Goal: Information Seeking & Learning: Learn about a topic

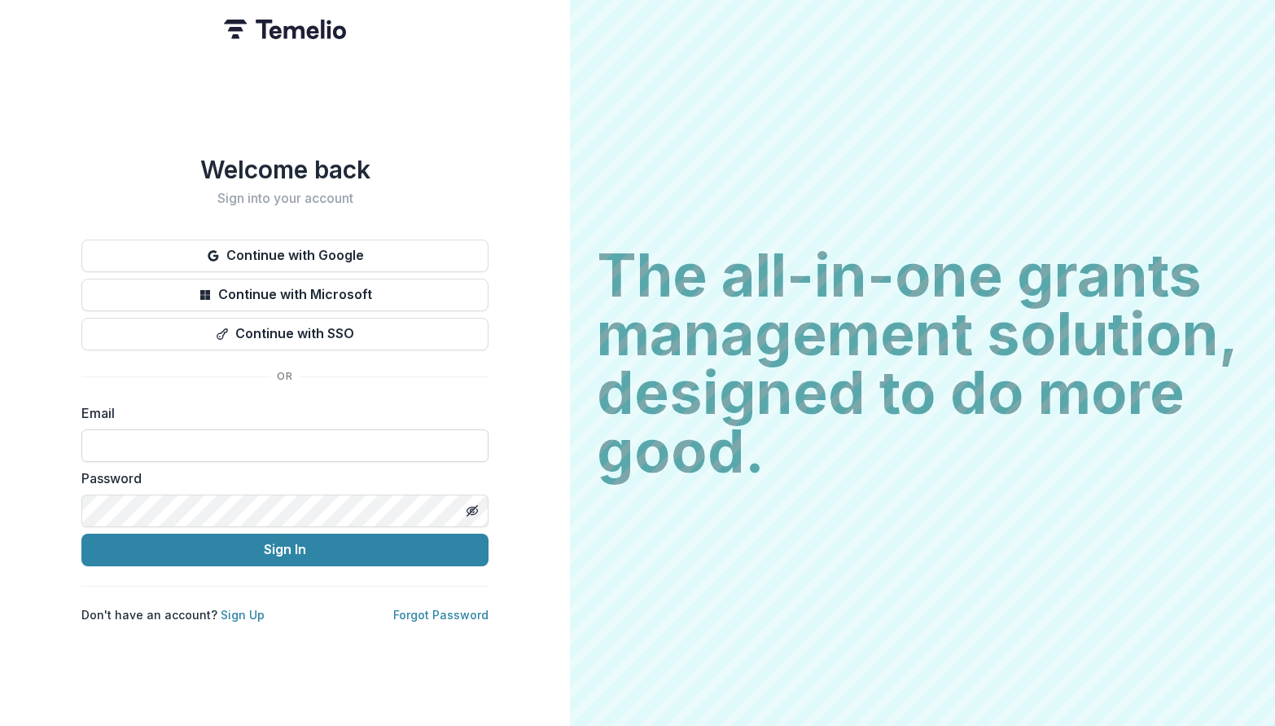
click at [149, 437] on input at bounding box center [284, 445] width 407 height 33
type input "**********"
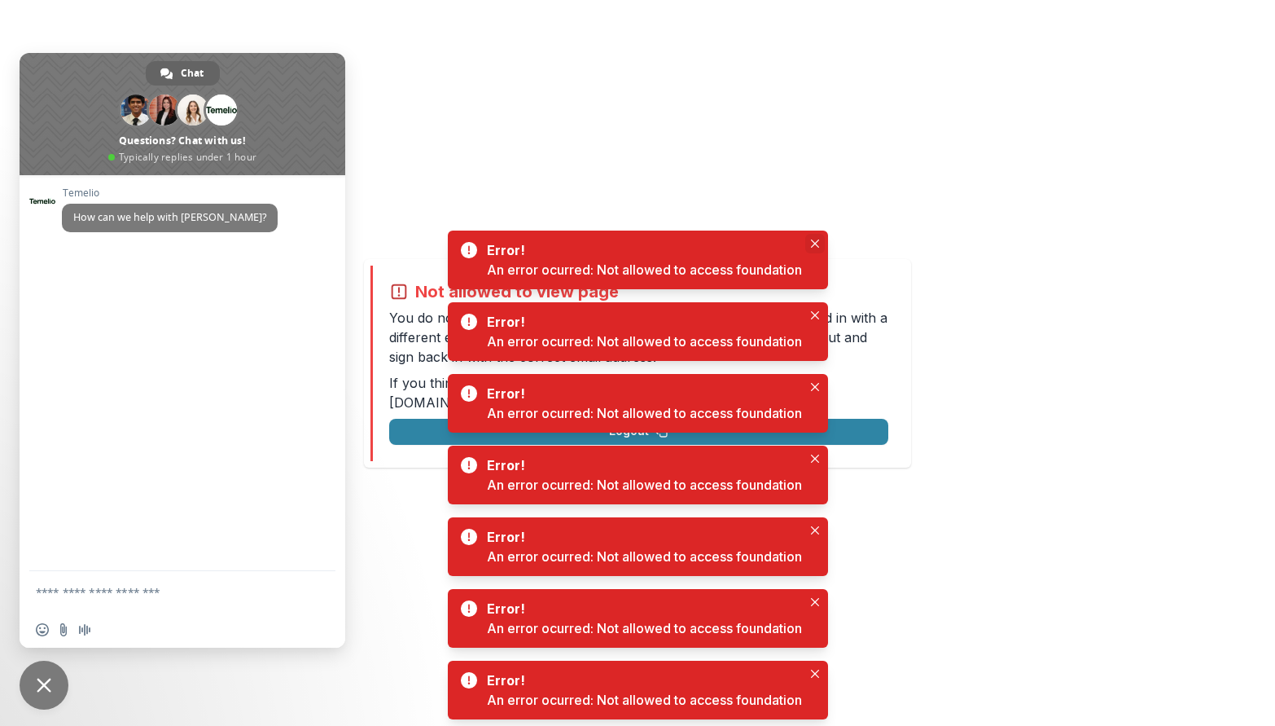
click at [817, 241] on icon "Close" at bounding box center [815, 243] width 8 height 8
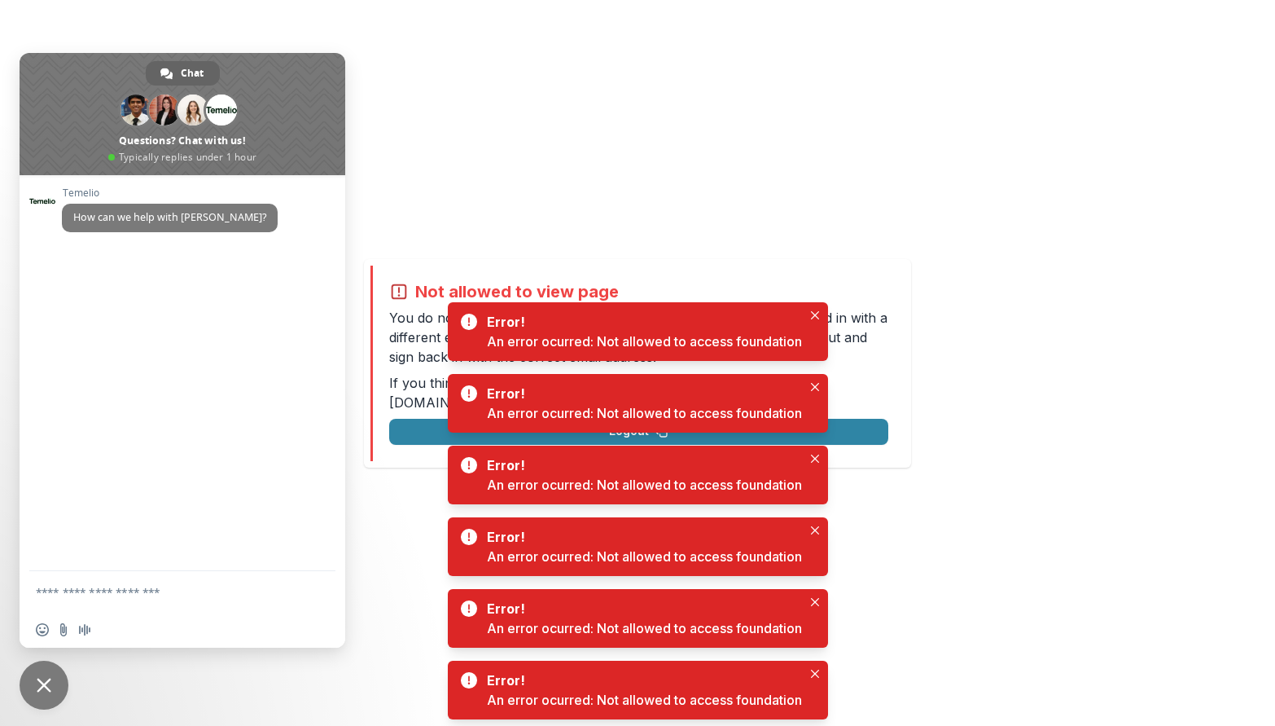
click at [994, 353] on div "Not allowed to view page You do not have permission to view the page. It is lik…" at bounding box center [637, 363] width 1275 height 726
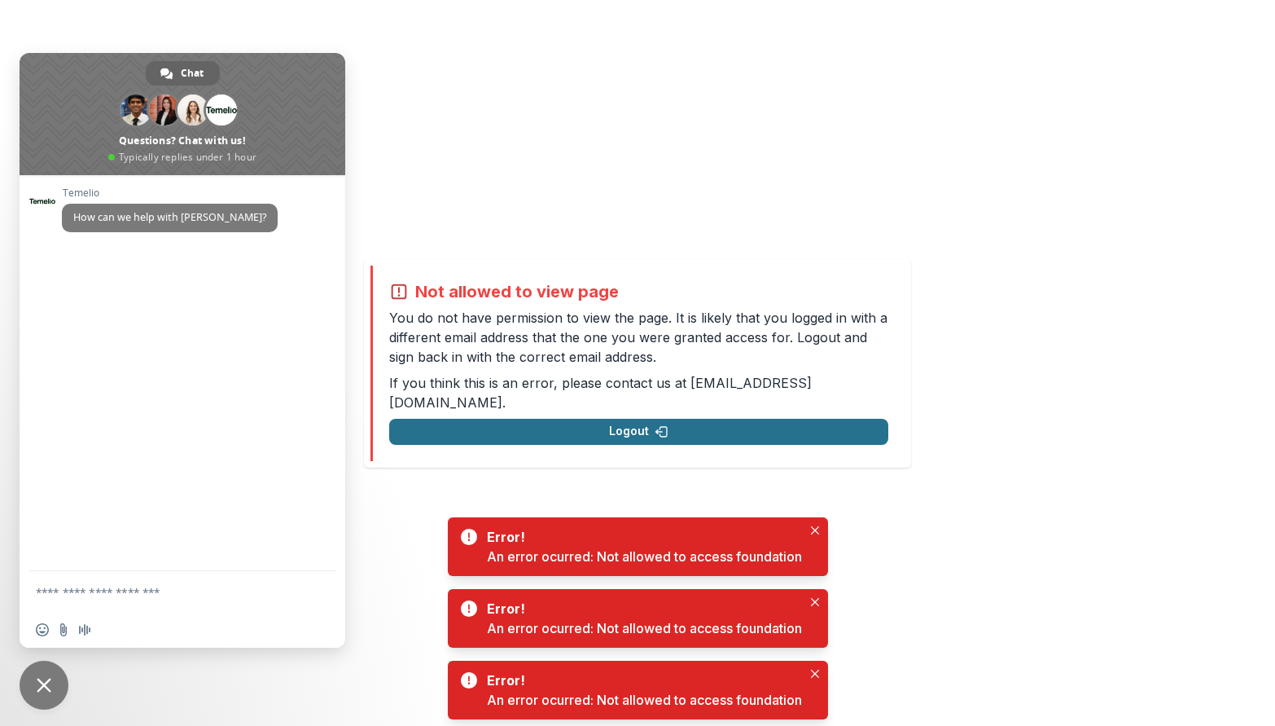
click at [637, 426] on button "Logout" at bounding box center [638, 432] width 499 height 26
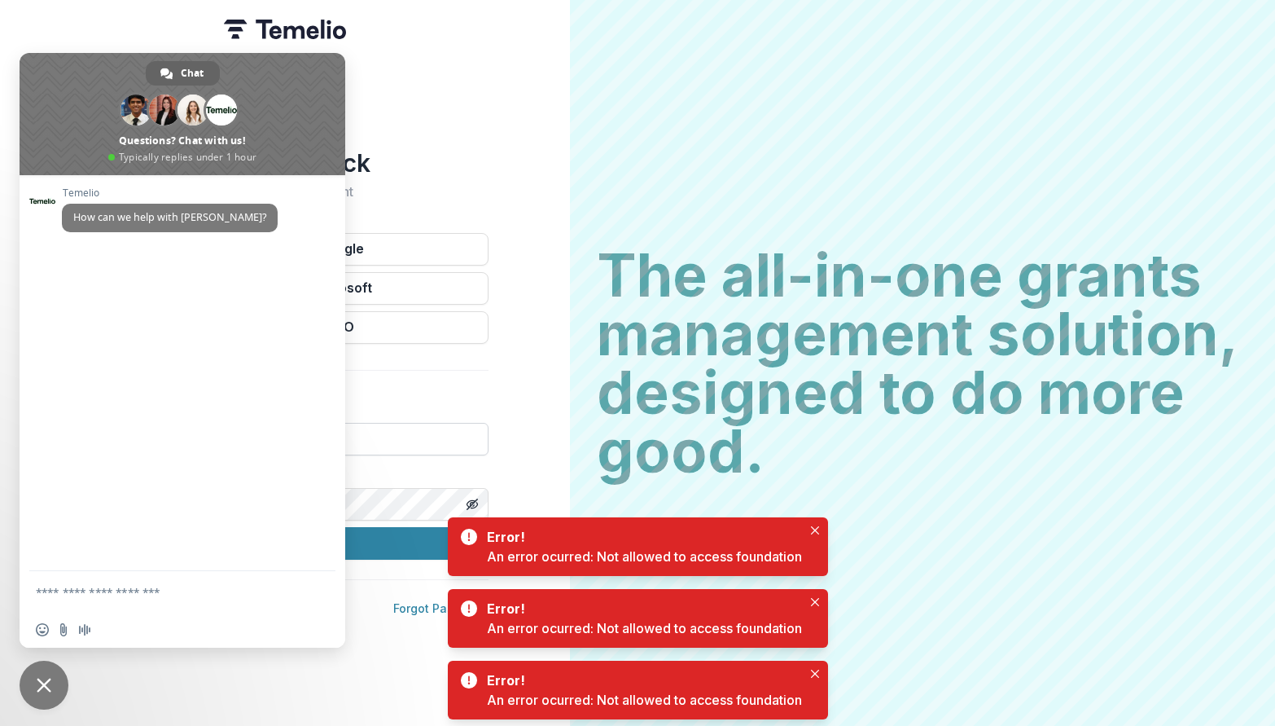
click at [482, 430] on input at bounding box center [284, 439] width 407 height 33
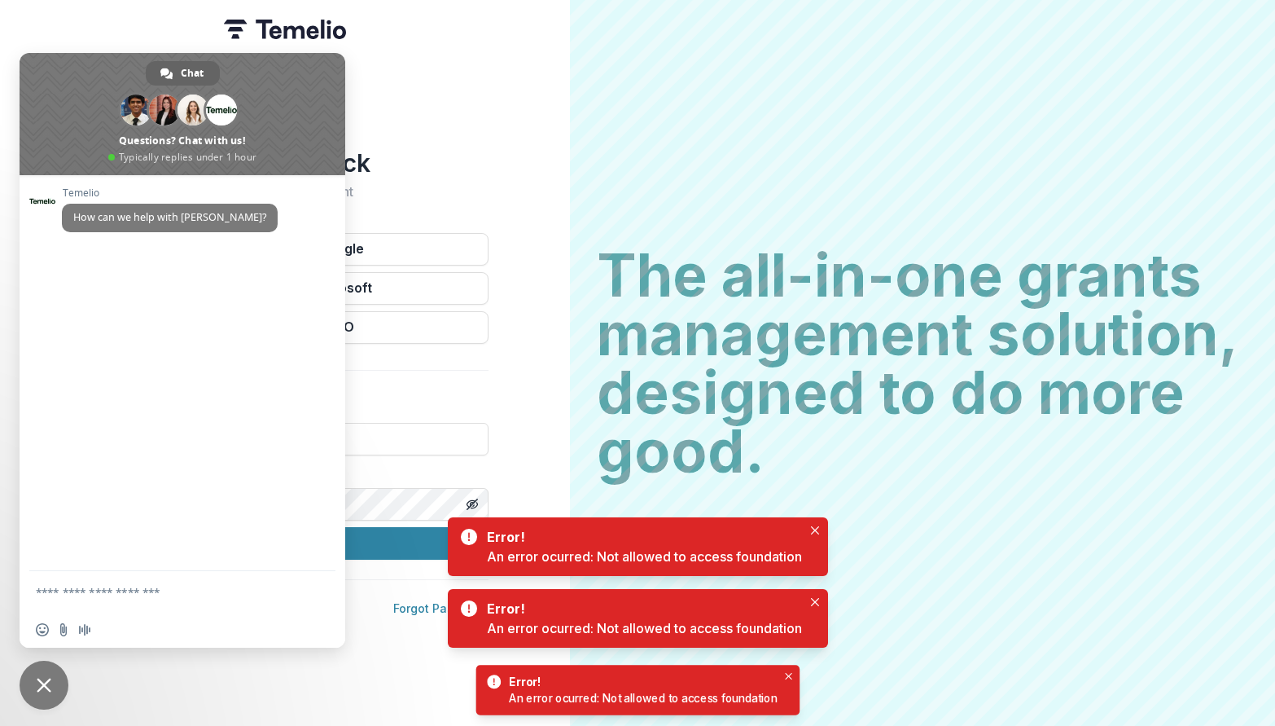
type input "**********"
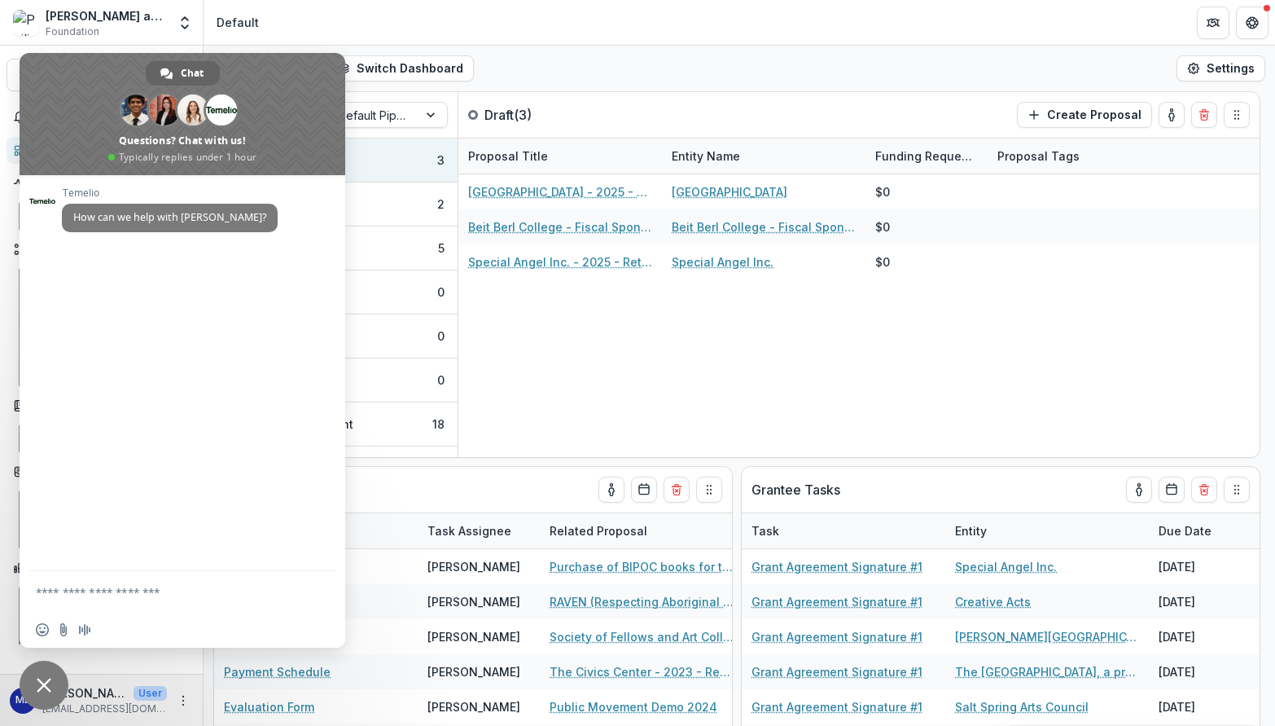
click at [39, 682] on span "Close chat" at bounding box center [44, 684] width 15 height 15
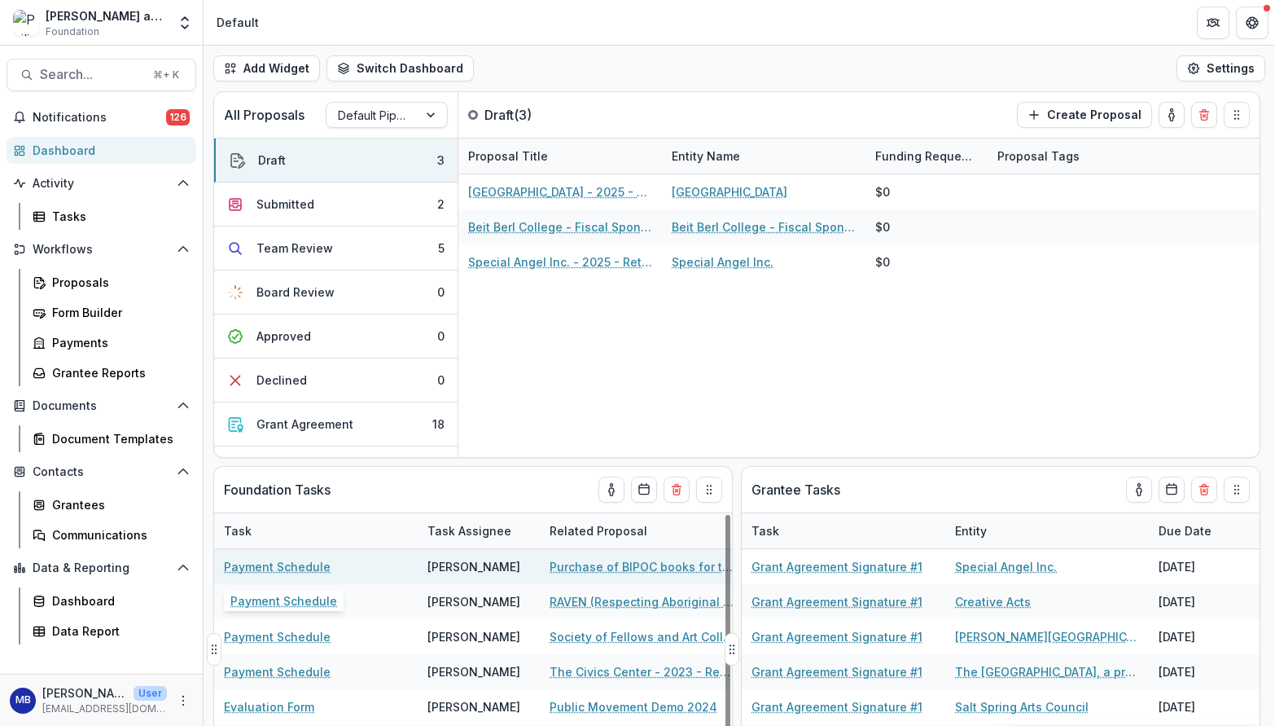
click at [287, 566] on link "Payment Schedule" at bounding box center [277, 566] width 107 height 17
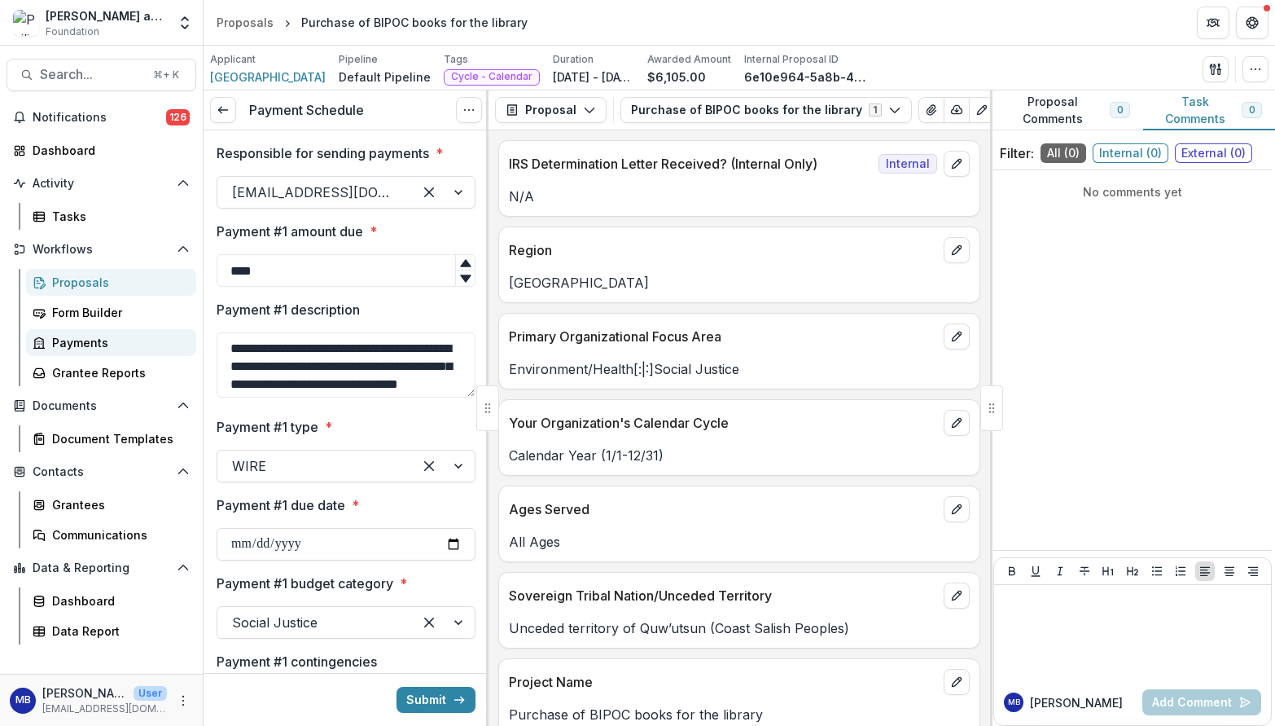
click at [77, 344] on div "Payments" at bounding box center [117, 342] width 131 height 17
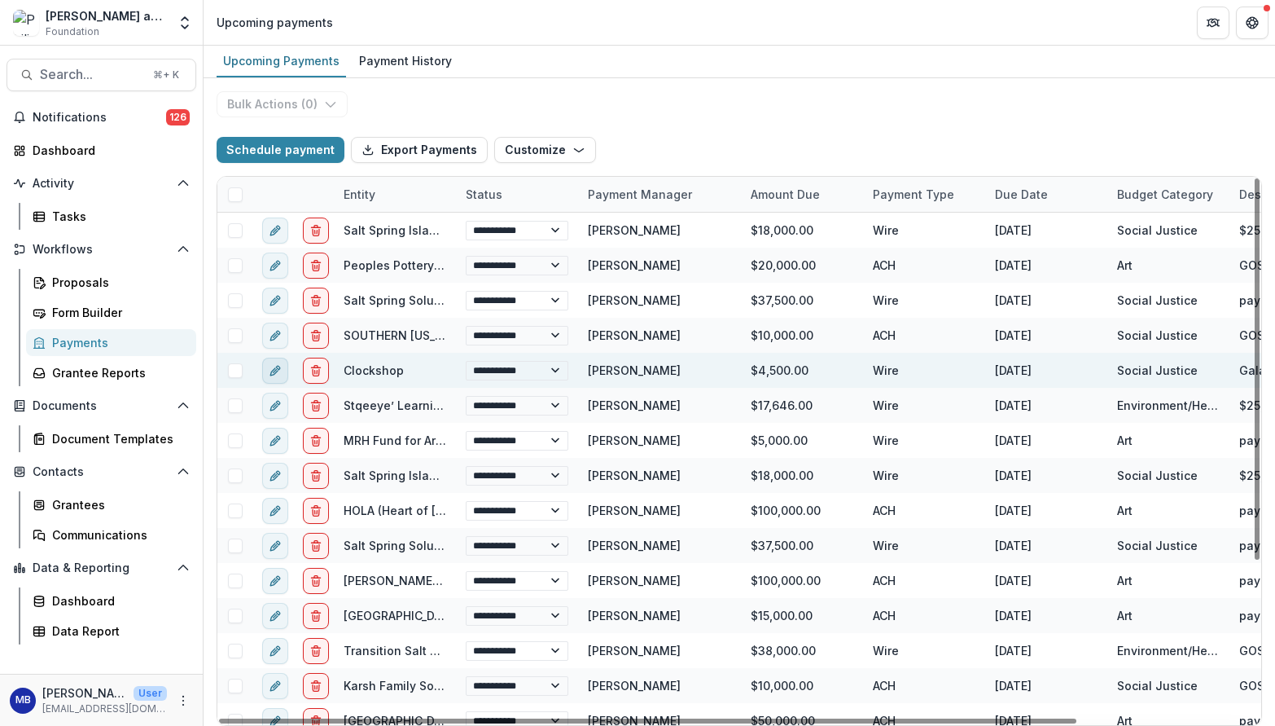
click at [278, 369] on icon "edit" at bounding box center [275, 370] width 13 height 13
select select "****"
select select "**********"
type input "******"
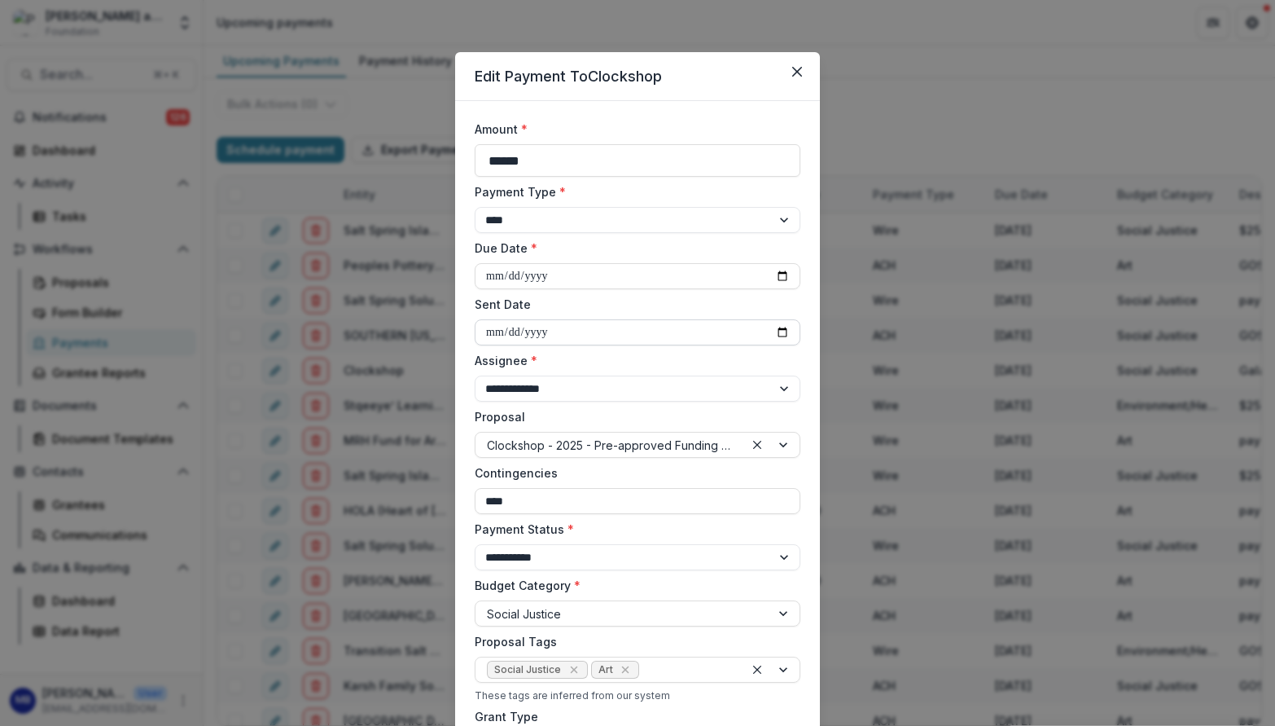
click at [486, 334] on input "Sent Date" at bounding box center [638, 332] width 326 height 26
click at [792, 70] on icon "Close" at bounding box center [797, 72] width 10 height 10
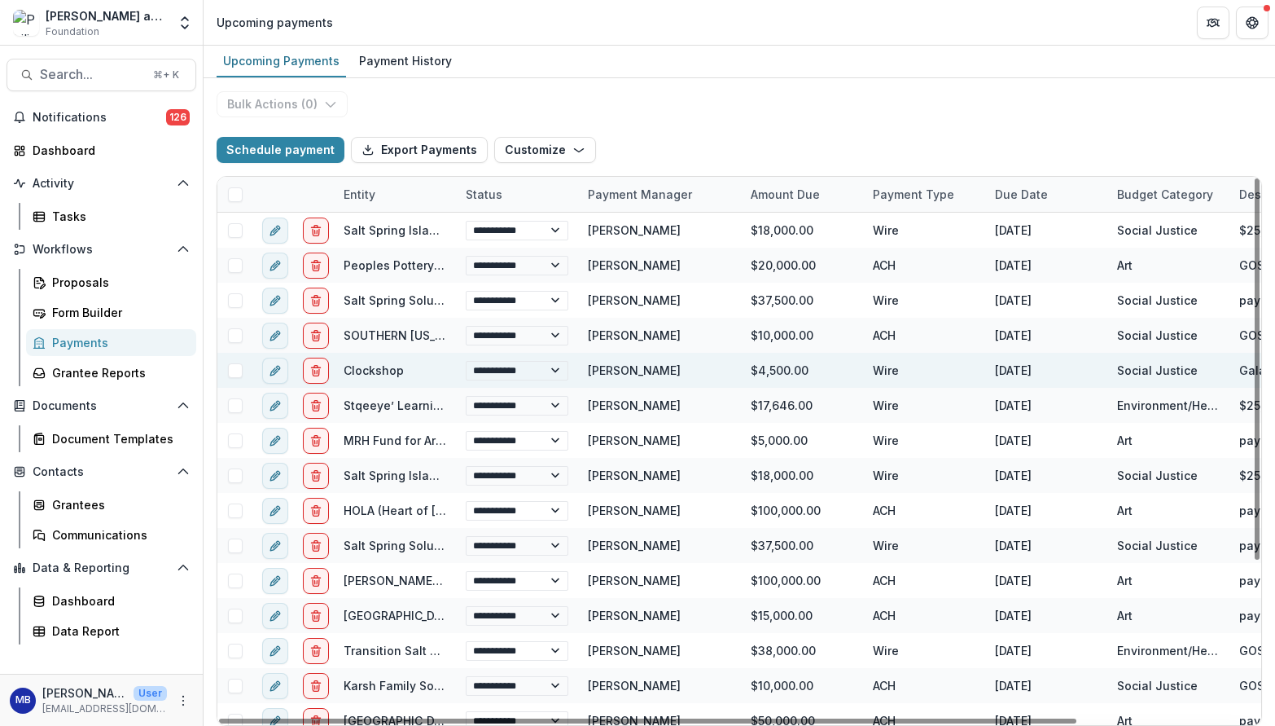
click at [370, 371] on link "Clockshop" at bounding box center [374, 370] width 60 height 14
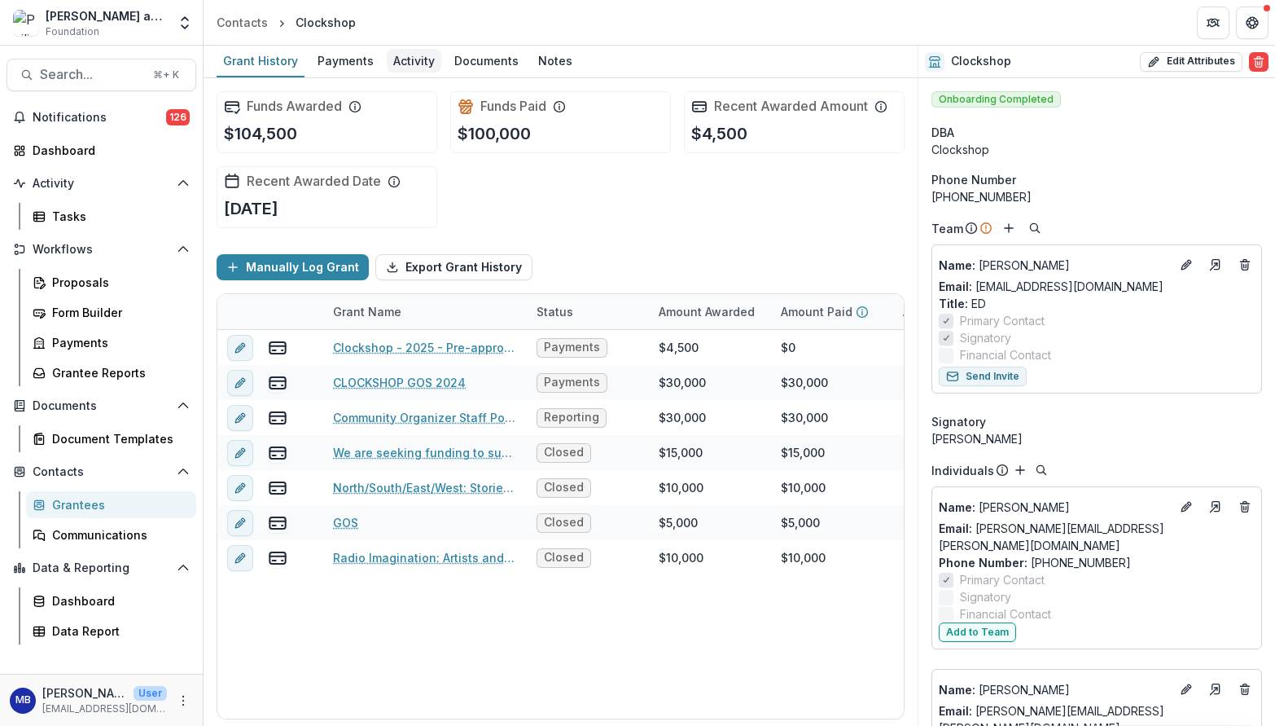
click at [419, 58] on div "Activity" at bounding box center [414, 61] width 55 height 24
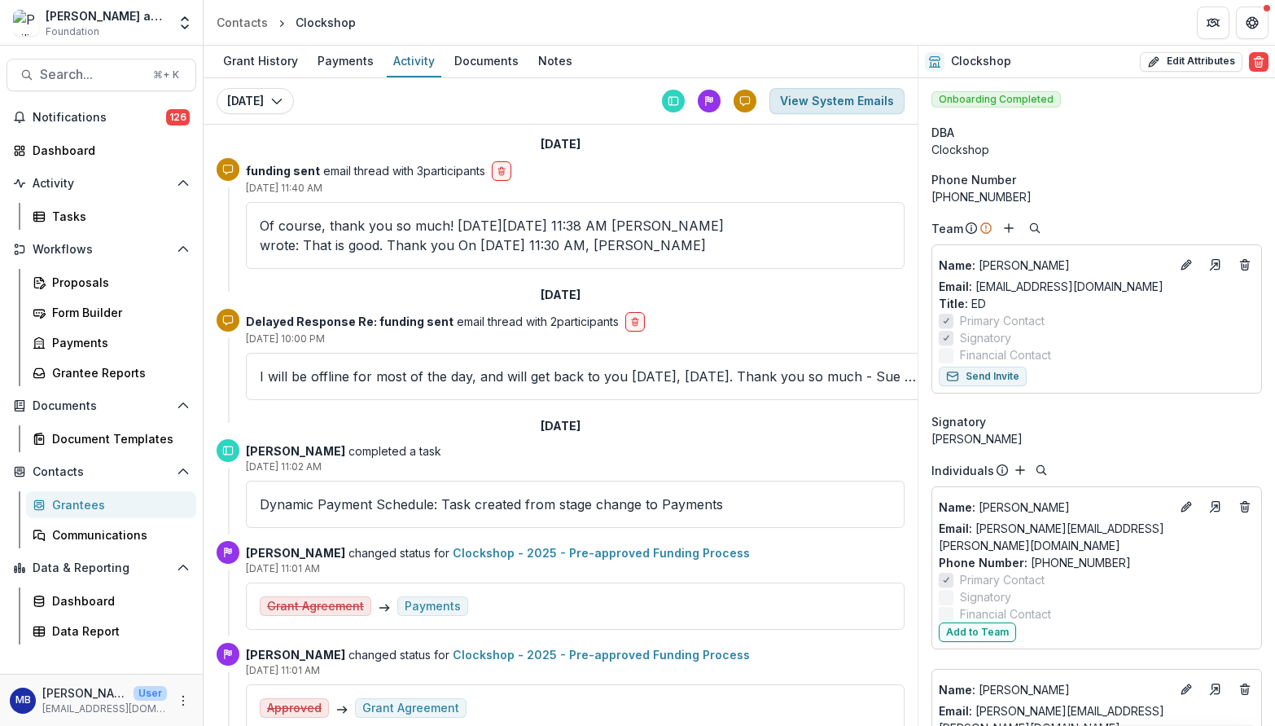
click at [829, 95] on button "View System Emails" at bounding box center [836, 101] width 135 height 26
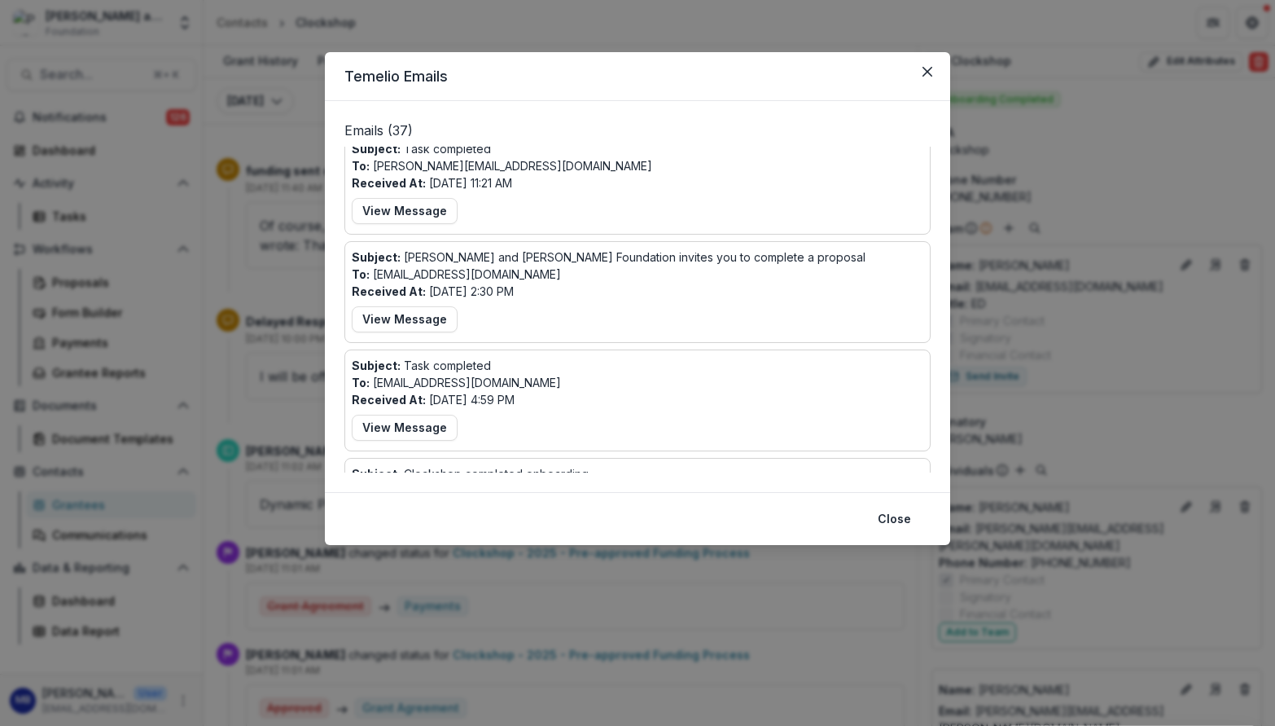
scroll to position [2446, 0]
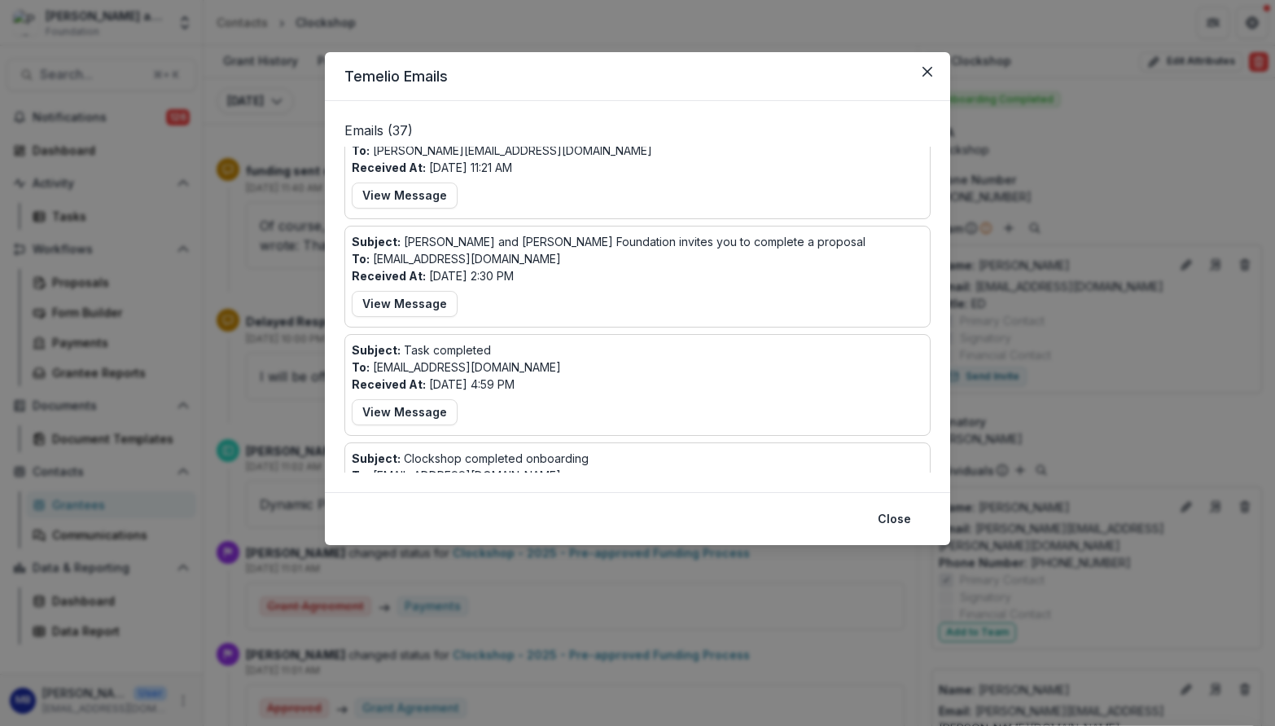
click at [552, 247] on p "Subject: Philip and Muriel Berman Foundation invites you to complete a proposal" at bounding box center [609, 241] width 514 height 17
click at [414, 309] on button "View Message" at bounding box center [405, 304] width 106 height 26
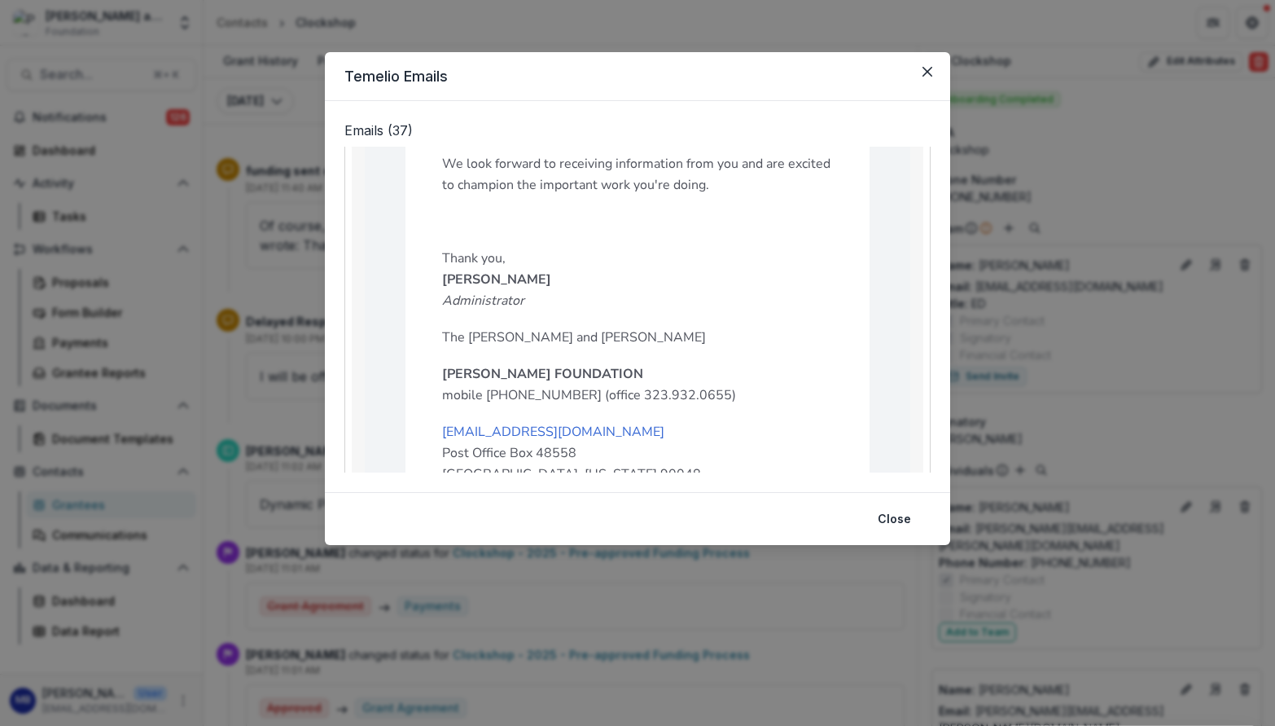
scroll to position [3153, 0]
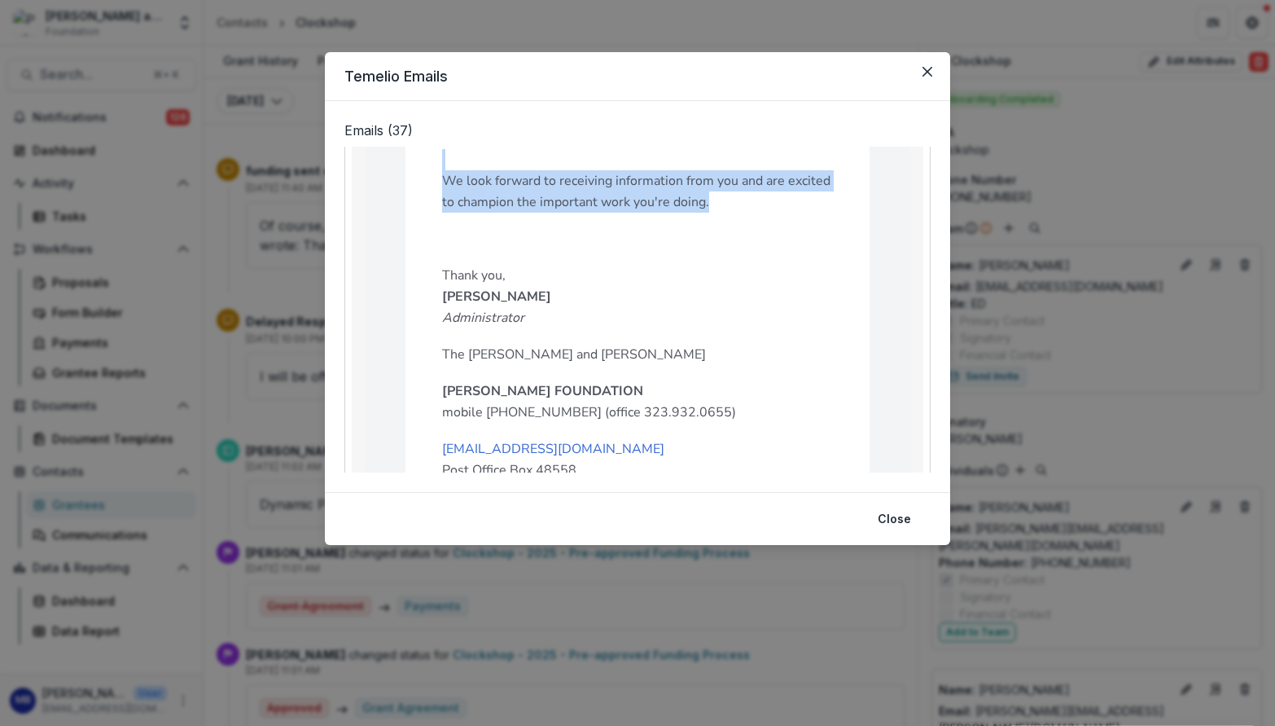
drag, startPoint x: 440, startPoint y: 438, endPoint x: 765, endPoint y: 209, distance: 397.4
click at [765, 209] on div "Dear Sue, We hope this email finds you well. The Philip and Muriel Berman Found…" at bounding box center [637, 284] width 391 height 1210
copy div "We hope this email finds you well. The Philip and Muriel Berman Foundation invi…"
click at [928, 70] on icon "Close" at bounding box center [928, 72] width 10 height 10
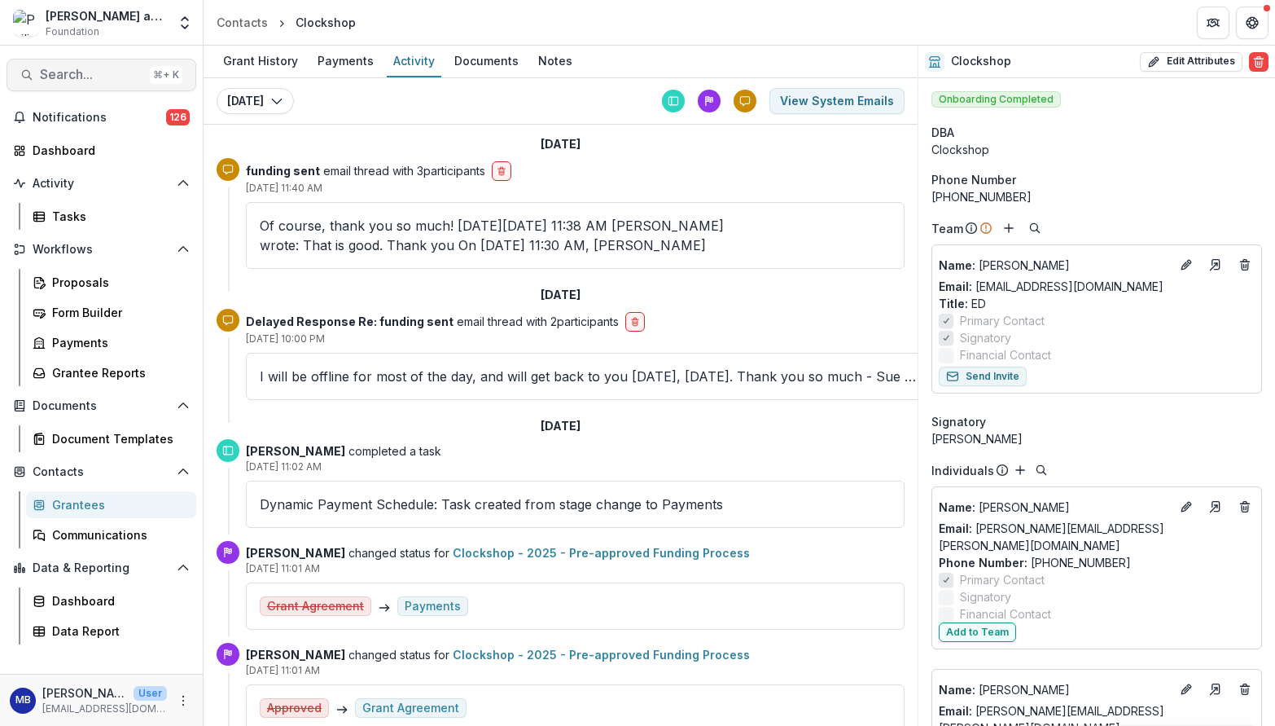
click at [46, 69] on span "Search..." at bounding box center [91, 74] width 103 height 15
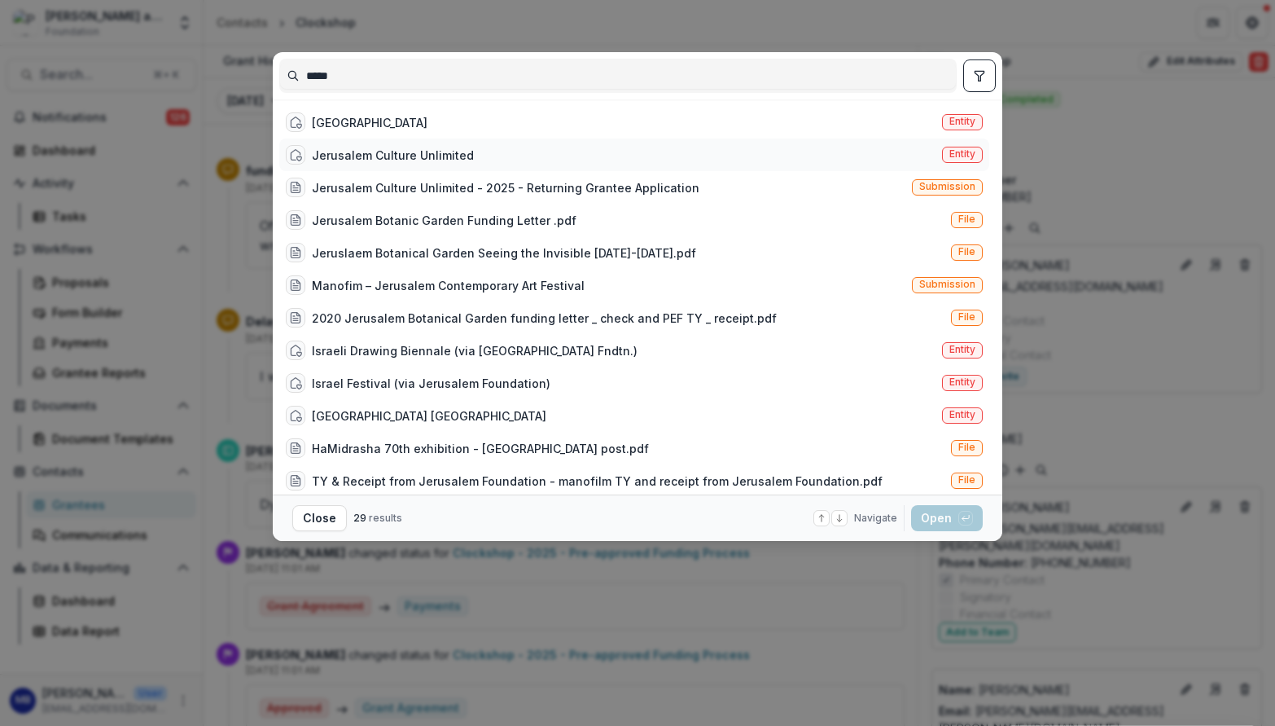
type input "*****"
click at [375, 154] on div "Jerusalem Culture Unlimited" at bounding box center [393, 155] width 162 height 17
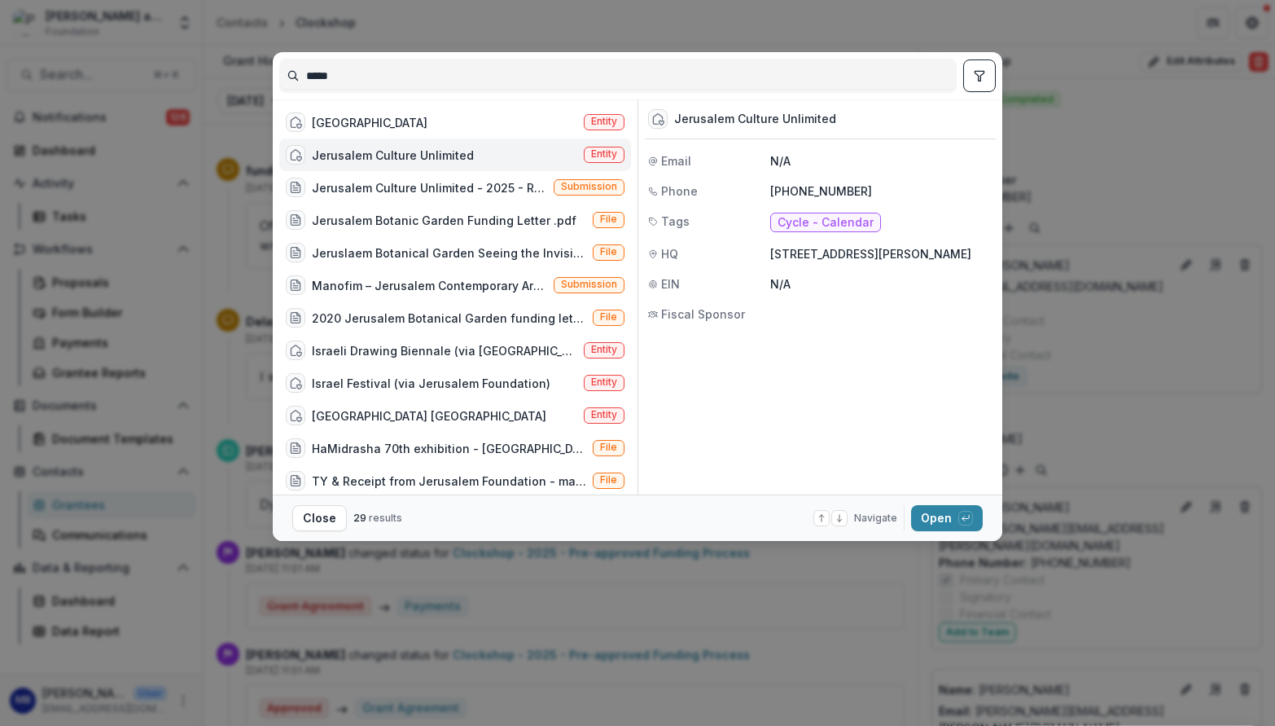
click at [375, 154] on div "Jerusalem Culture Unlimited" at bounding box center [393, 155] width 162 height 17
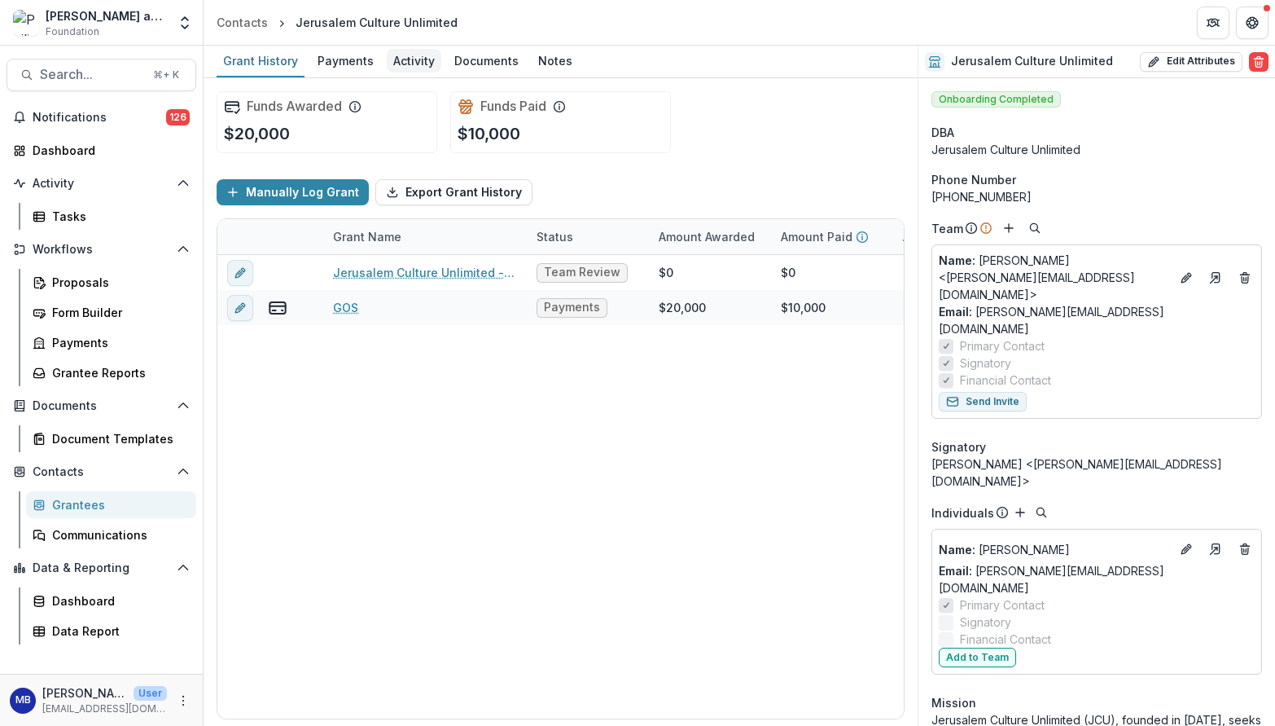
click at [419, 65] on div "Activity" at bounding box center [414, 61] width 55 height 24
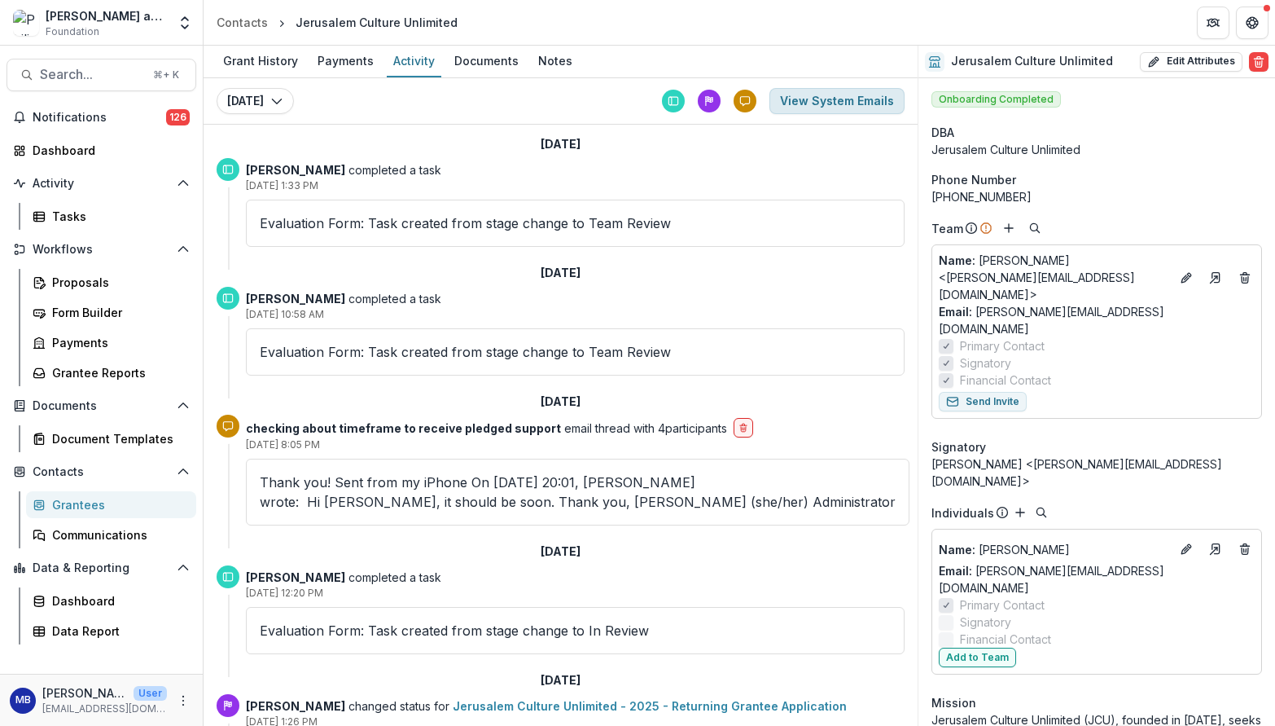
click at [825, 106] on button "View System Emails" at bounding box center [836, 101] width 135 height 26
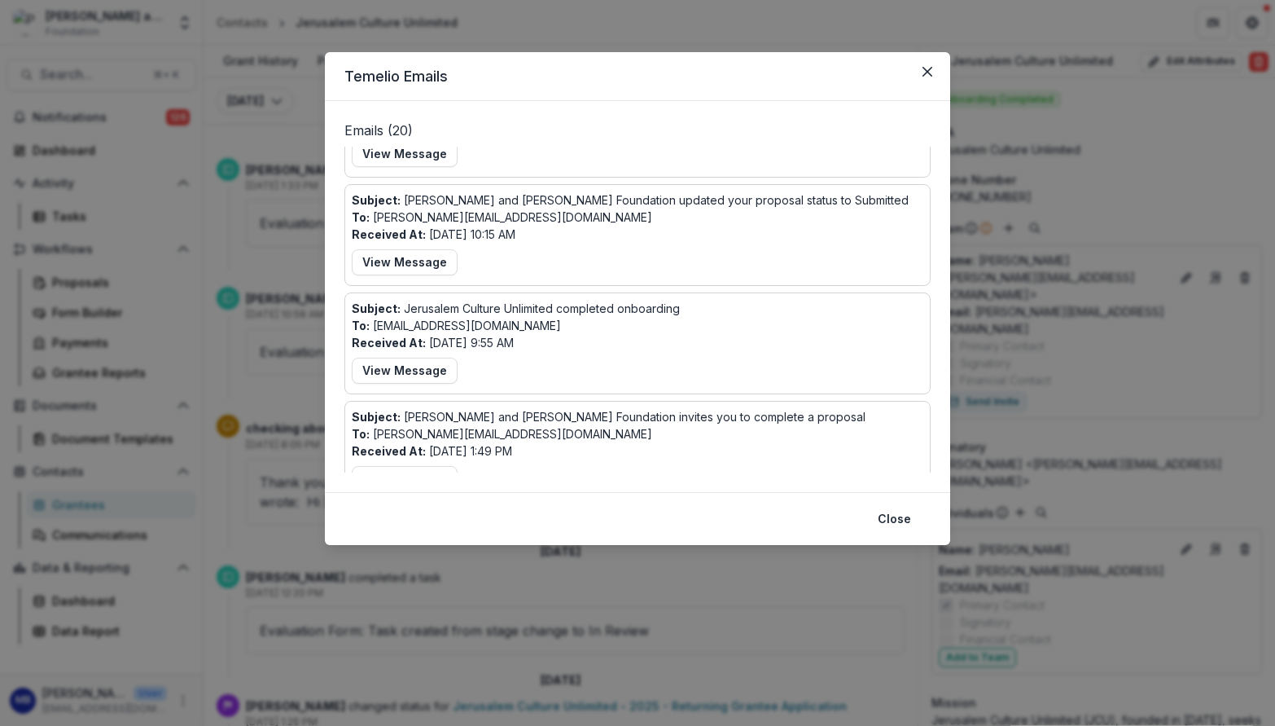
scroll to position [800, 0]
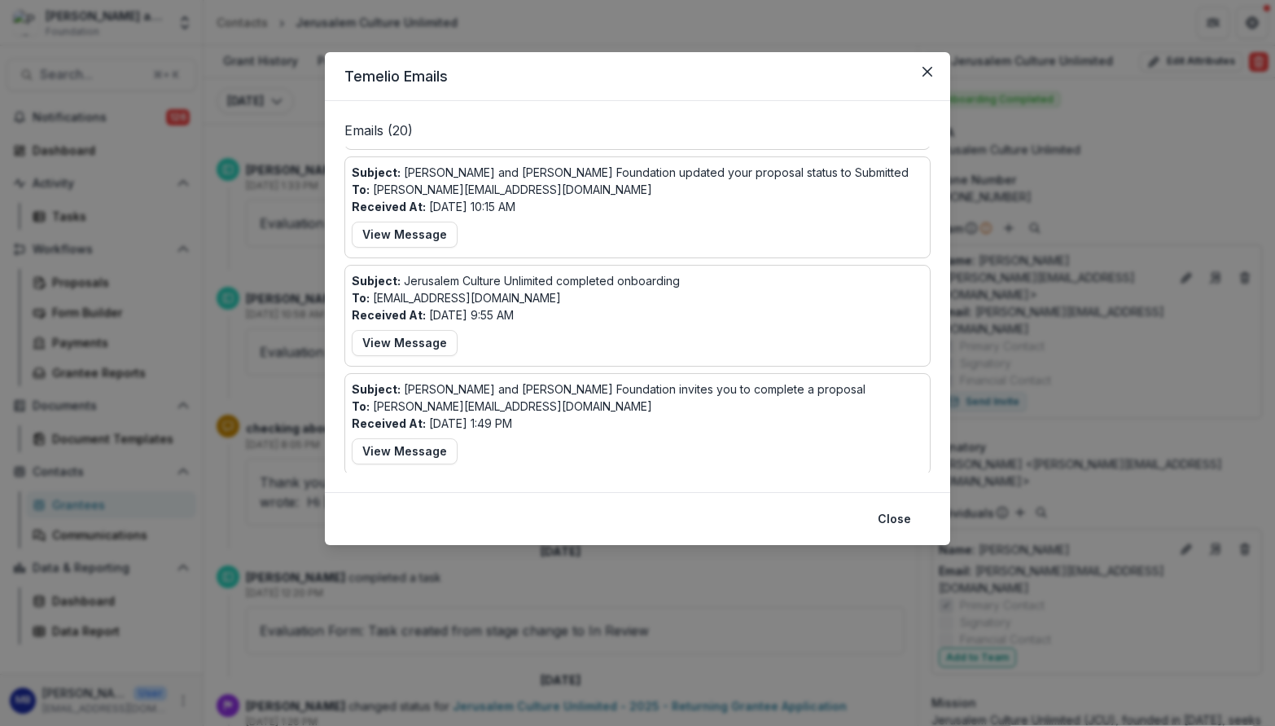
click at [635, 384] on p "Subject: Philip and Muriel Berman Foundation invites you to complete a proposal" at bounding box center [609, 388] width 514 height 17
click at [375, 449] on button "View Message" at bounding box center [405, 451] width 106 height 26
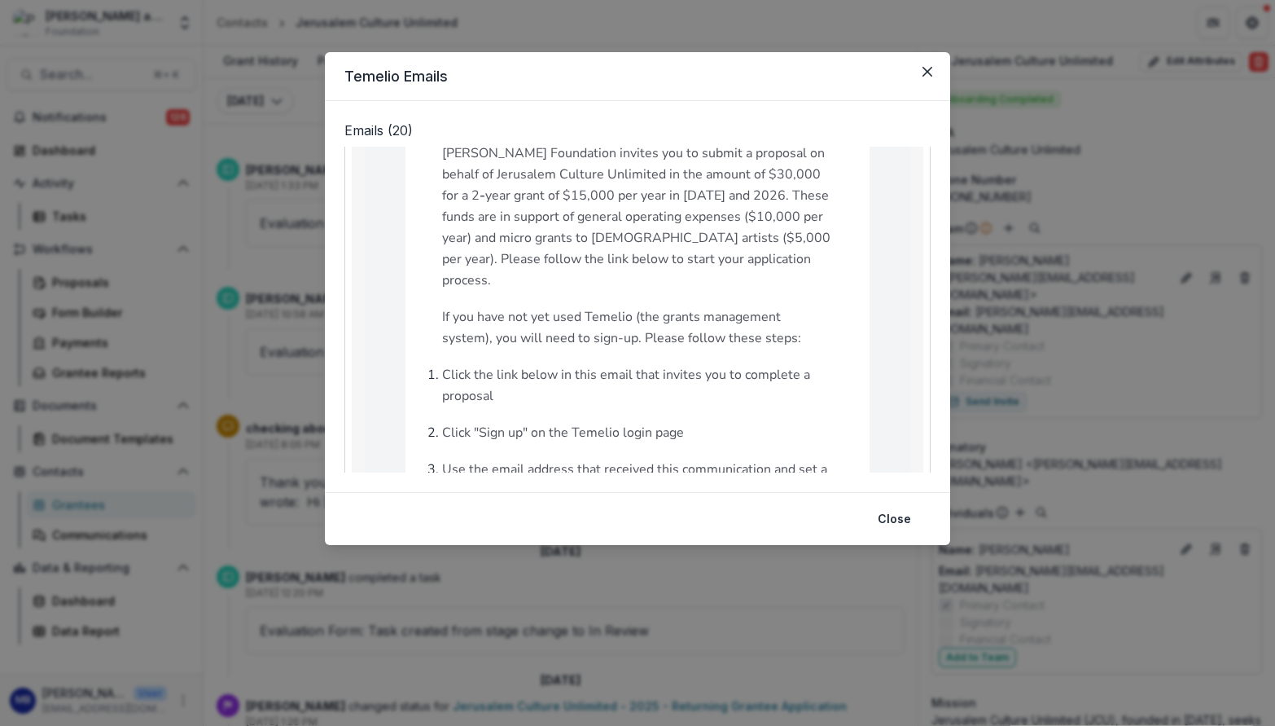
scroll to position [1278, 0]
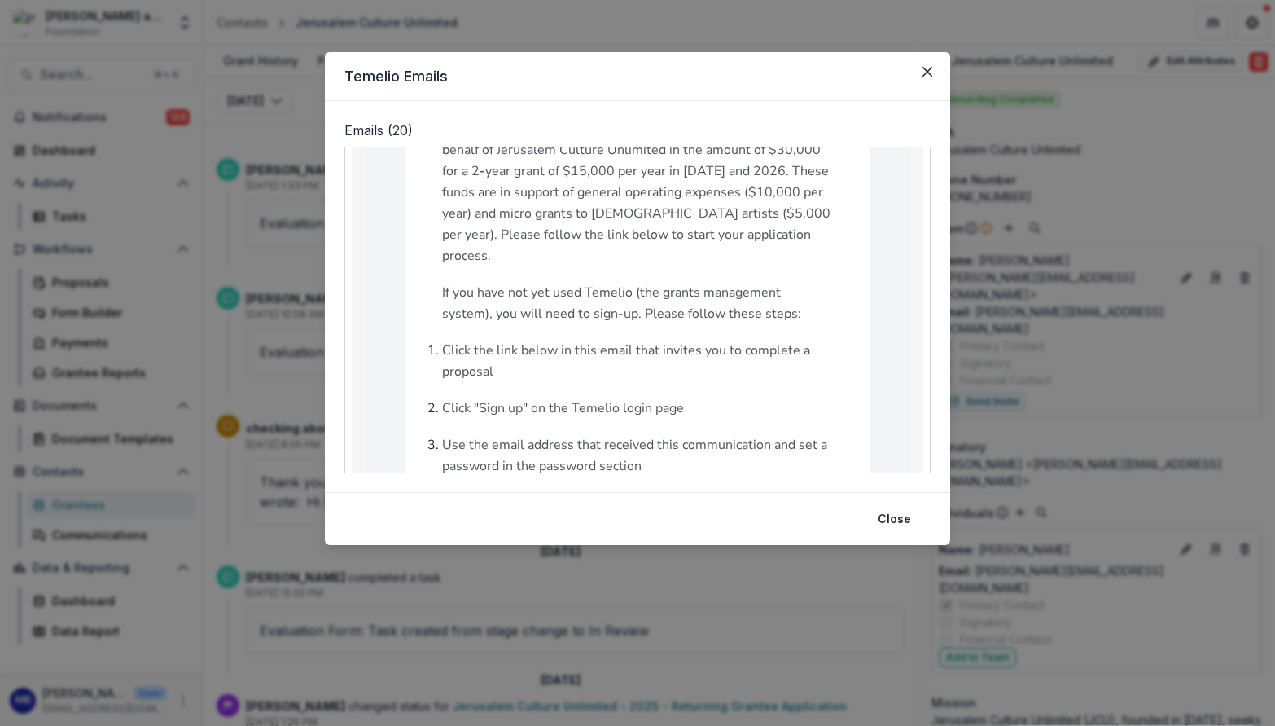
click at [593, 230] on p "Dear Ruth Cummings We hope this email finds you well. The Philip and Muriel Ber…" at bounding box center [637, 161] width 391 height 212
click at [587, 235] on p "Dear Ruth Cummings We hope this email finds you well. The Philip and Muriel Ber…" at bounding box center [637, 161] width 391 height 212
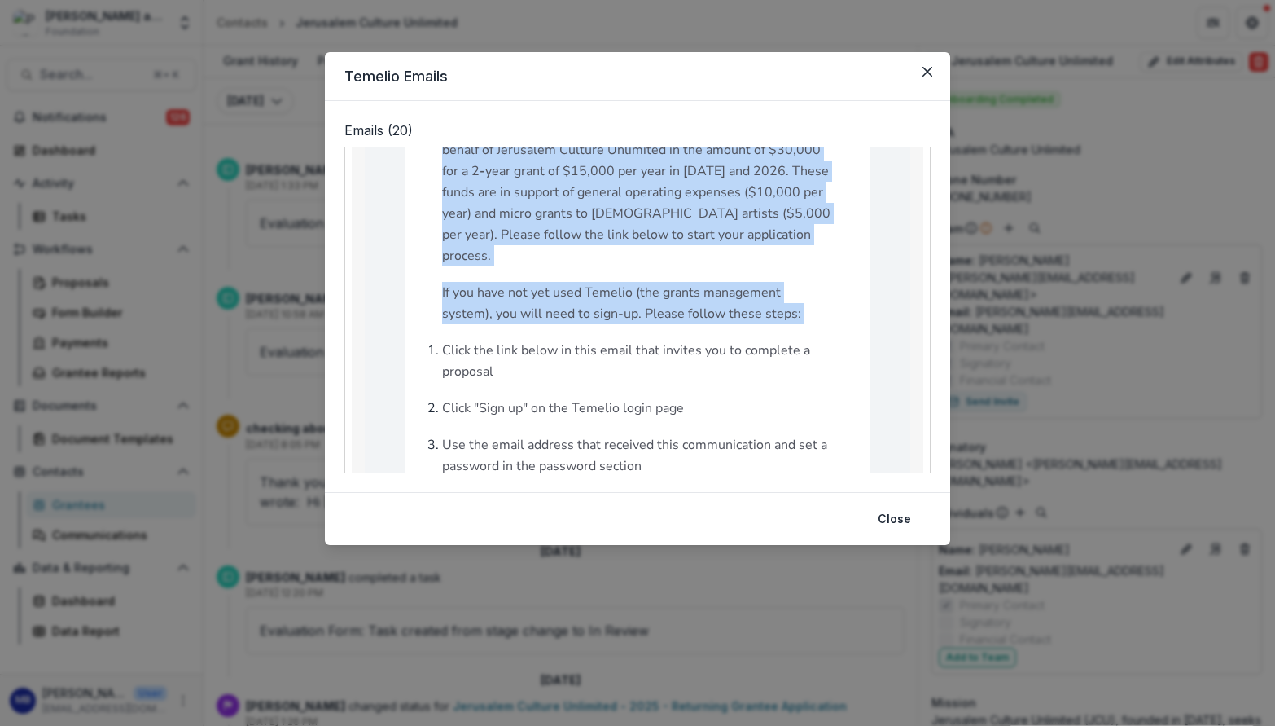
drag, startPoint x: 587, startPoint y: 235, endPoint x: 595, endPoint y: 296, distance: 60.8
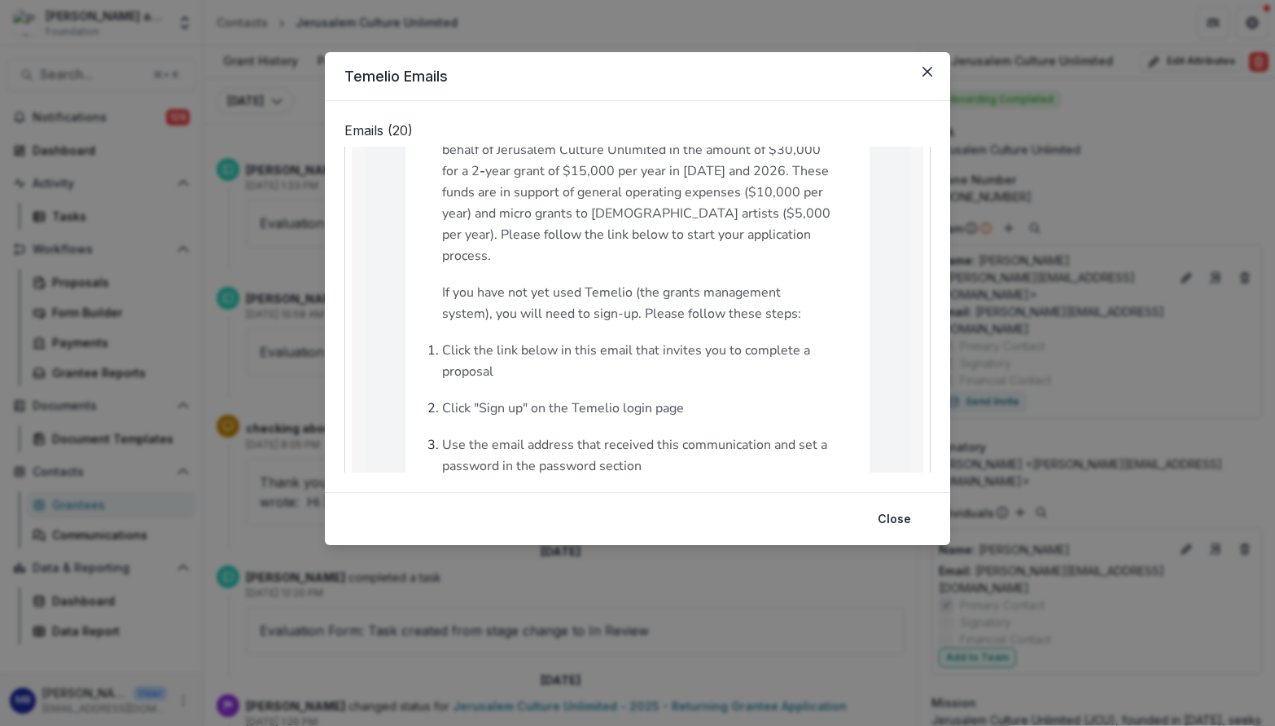
click at [605, 243] on p "Dear Ruth Cummings We hope this email finds you well. The Philip and Muriel Ber…" at bounding box center [637, 161] width 391 height 212
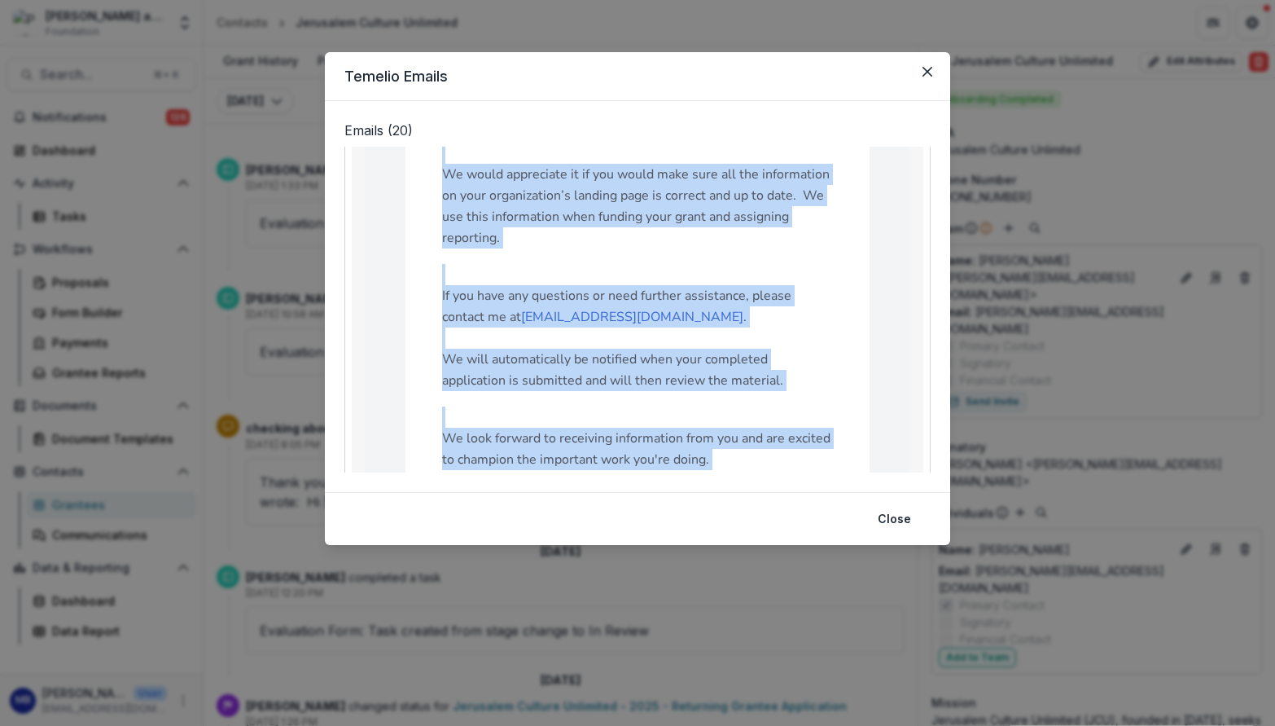
scroll to position [1902, 0]
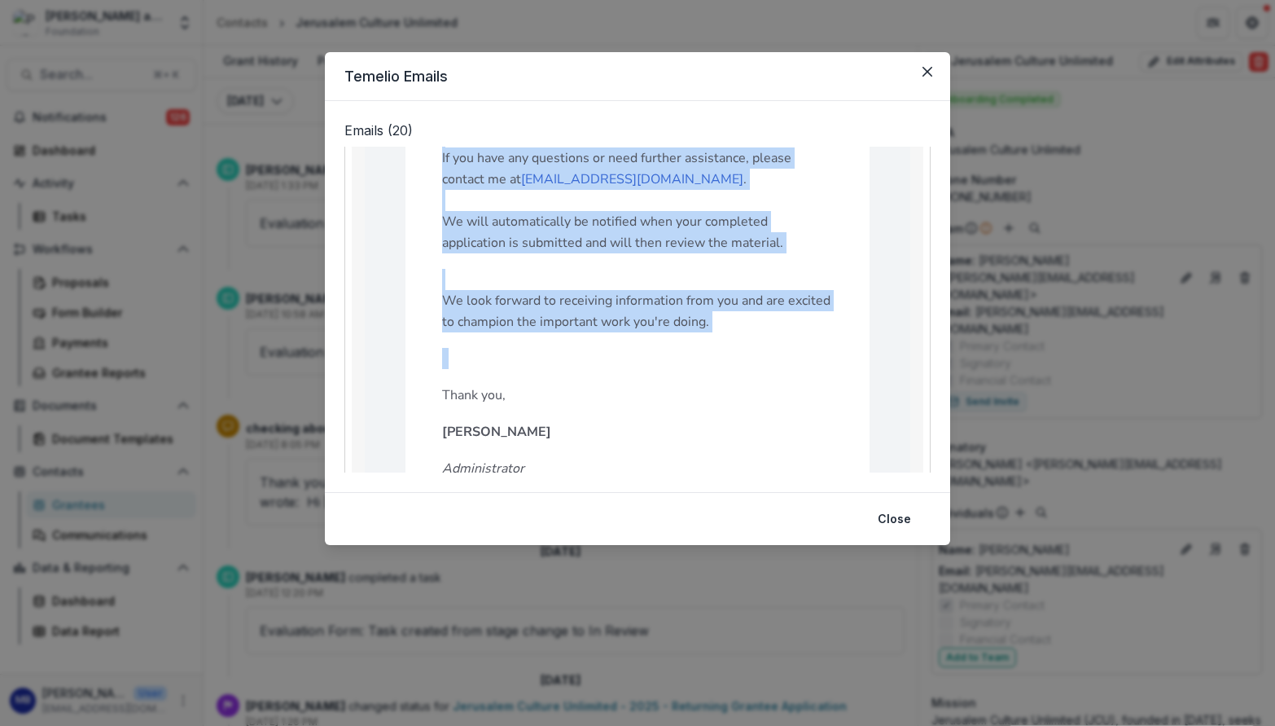
drag, startPoint x: 601, startPoint y: 235, endPoint x: 702, endPoint y: 324, distance: 135.0
click at [702, 324] on div "Dear Ruth Cummings We hope this email finds you well. The Philip and Muriel Ber…" at bounding box center [637, 264] width 391 height 1667
copy div "If you have not yet used Temelio (the grants management system), you will need …"
click at [927, 70] on icon "Close" at bounding box center [928, 72] width 10 height 10
